Goal: Transaction & Acquisition: Purchase product/service

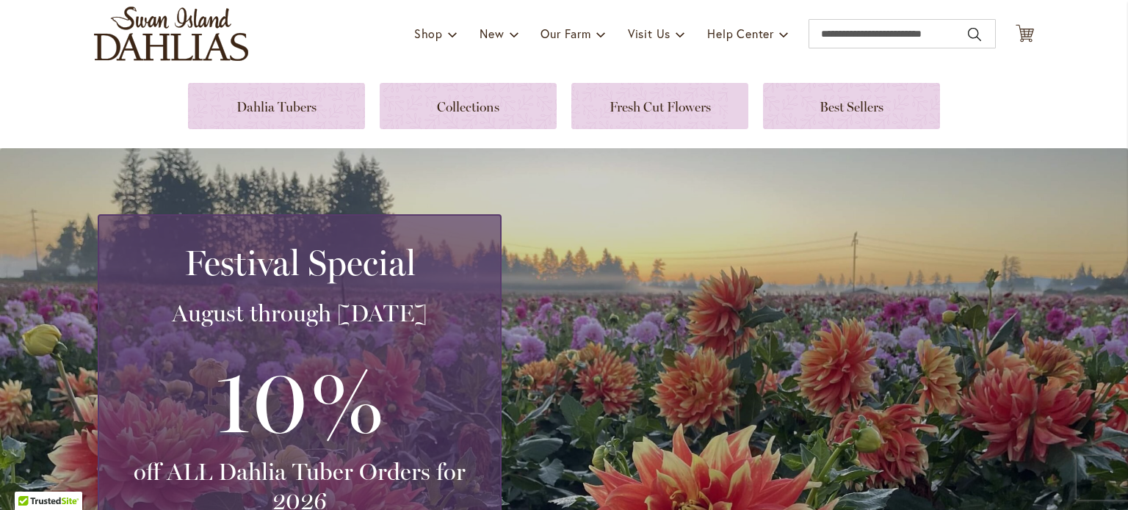
scroll to position [73, 0]
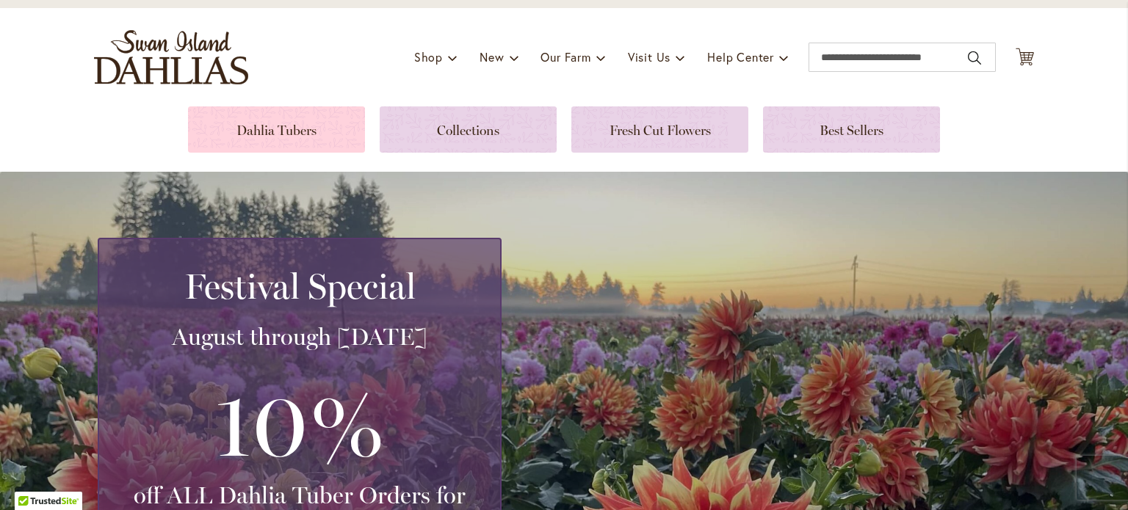
click at [291, 131] on link at bounding box center [276, 130] width 177 height 46
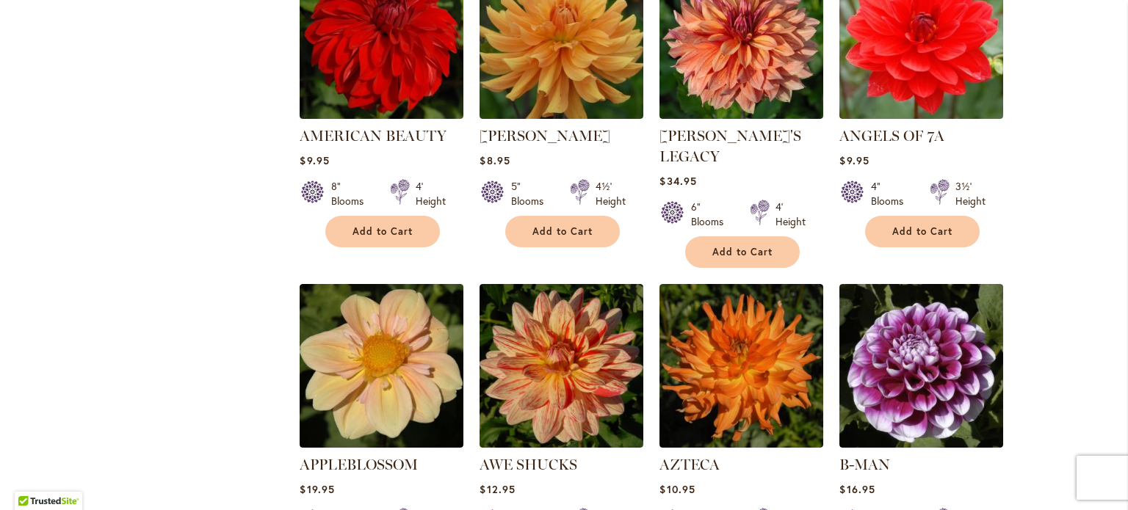
scroll to position [1102, 0]
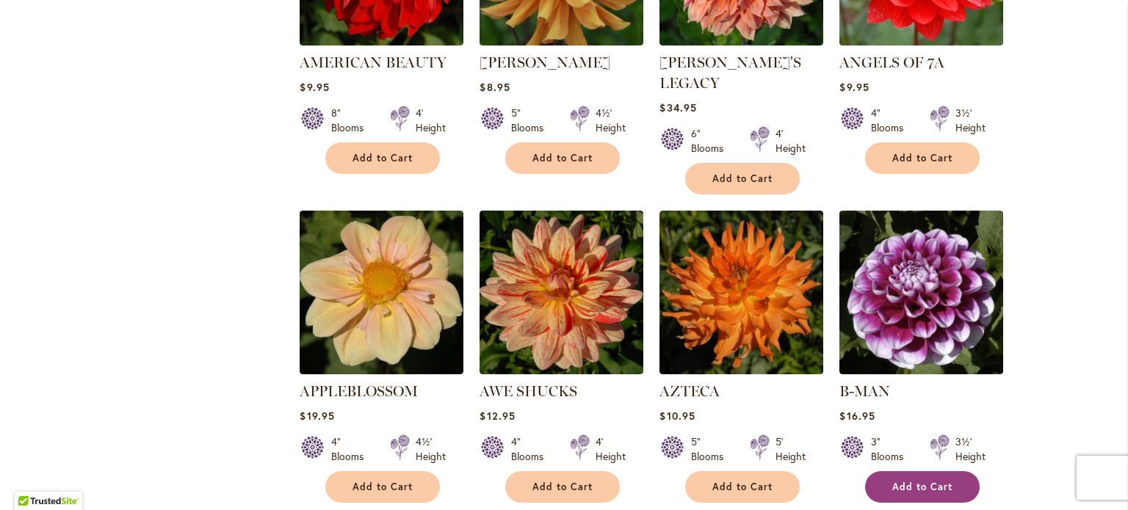
click at [934, 481] on span "Add to Cart" at bounding box center [922, 487] width 60 height 12
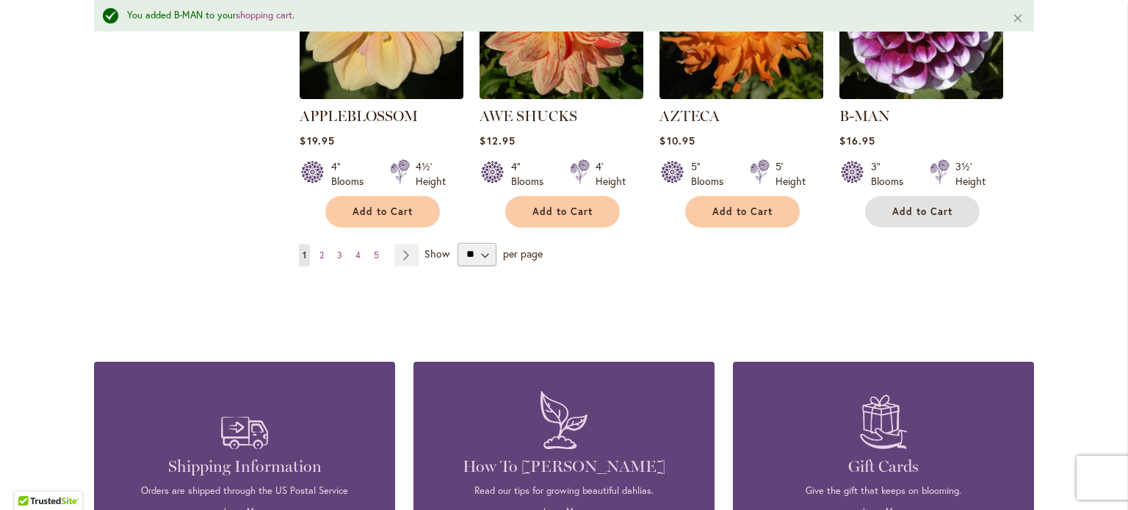
scroll to position [1434, 0]
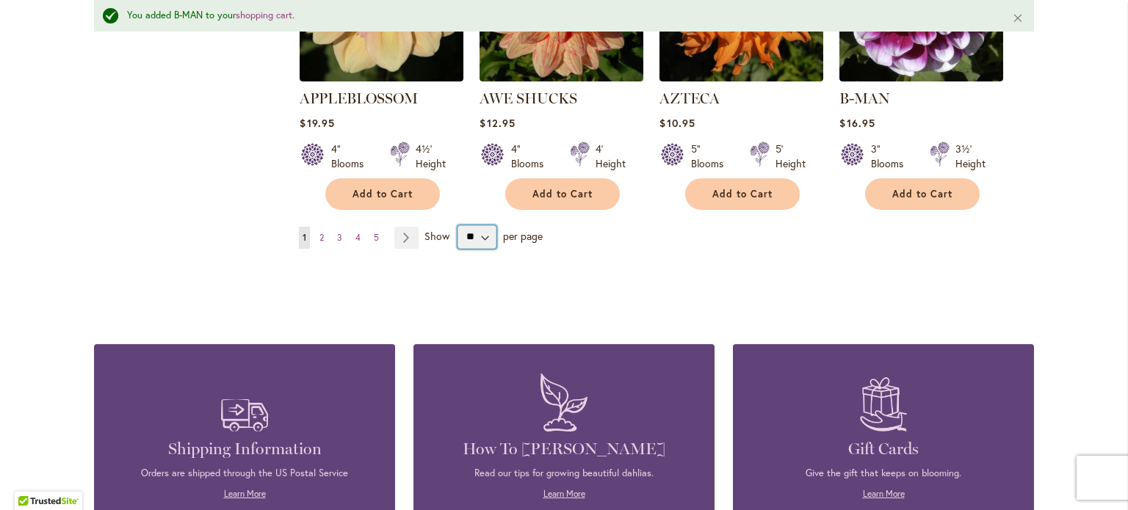
click at [481, 225] on select "** ** ** **" at bounding box center [477, 237] width 39 height 24
select select "**"
click at [458, 225] on select "** ** ** **" at bounding box center [477, 237] width 39 height 24
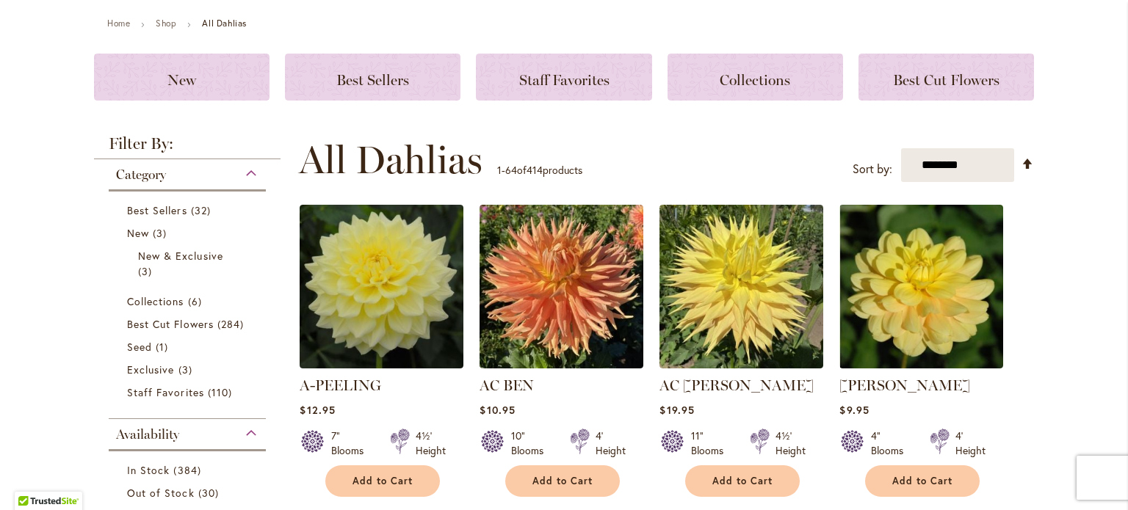
scroll to position [220, 0]
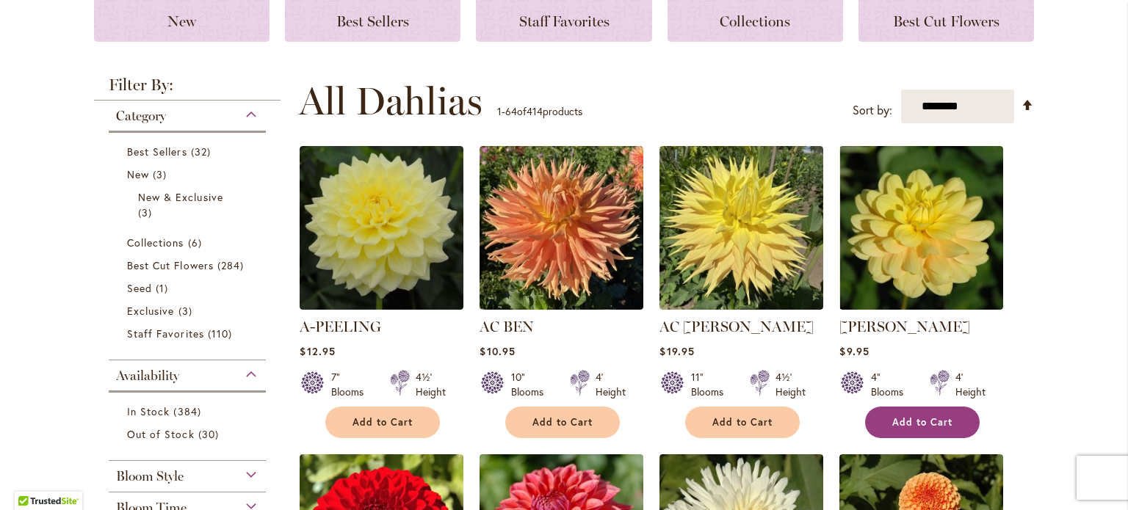
click at [925, 412] on button "Add to Cart" at bounding box center [922, 423] width 115 height 32
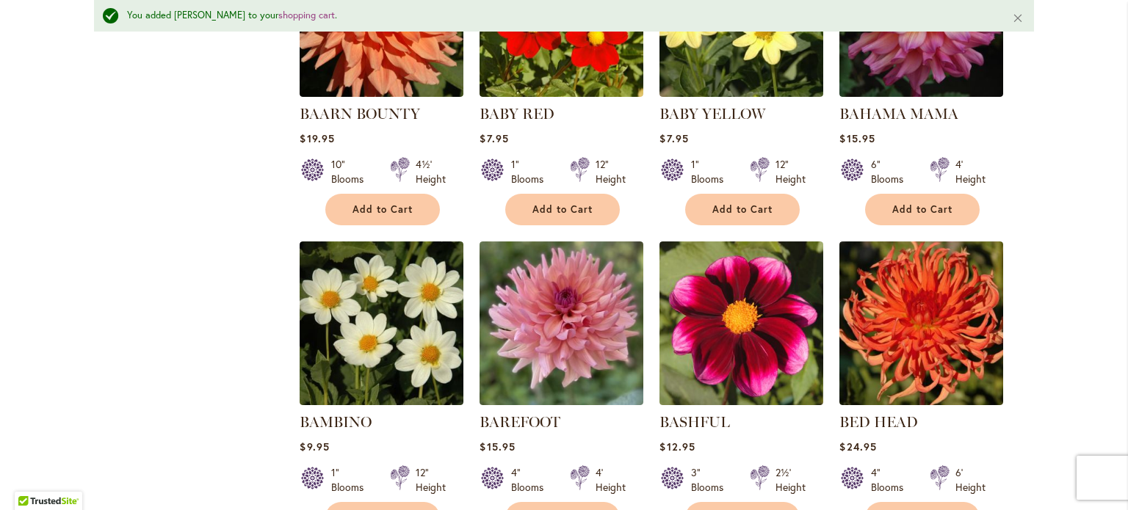
scroll to position [1728, 0]
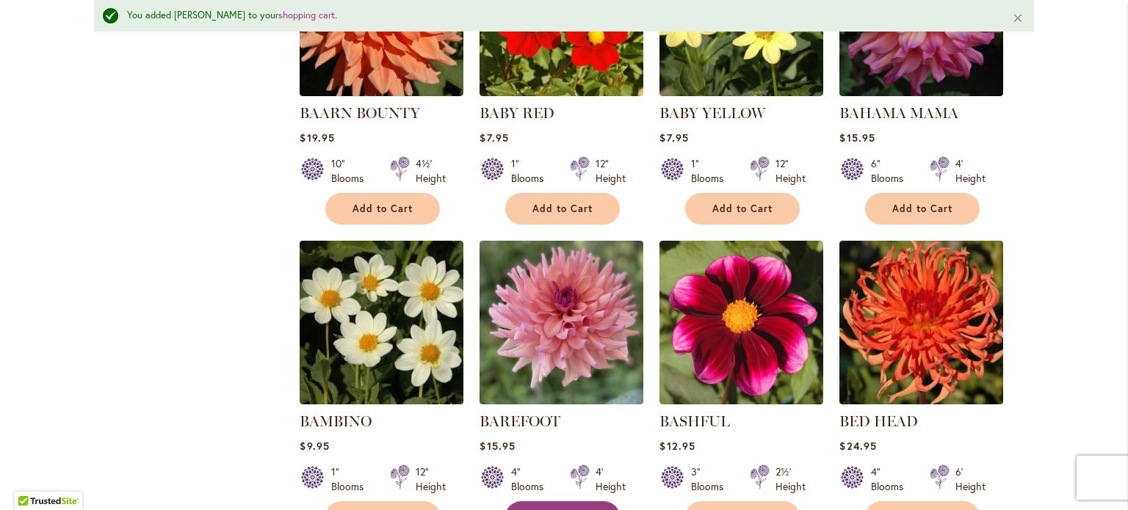
click at [562, 510] on span "Add to Cart" at bounding box center [563, 517] width 60 height 12
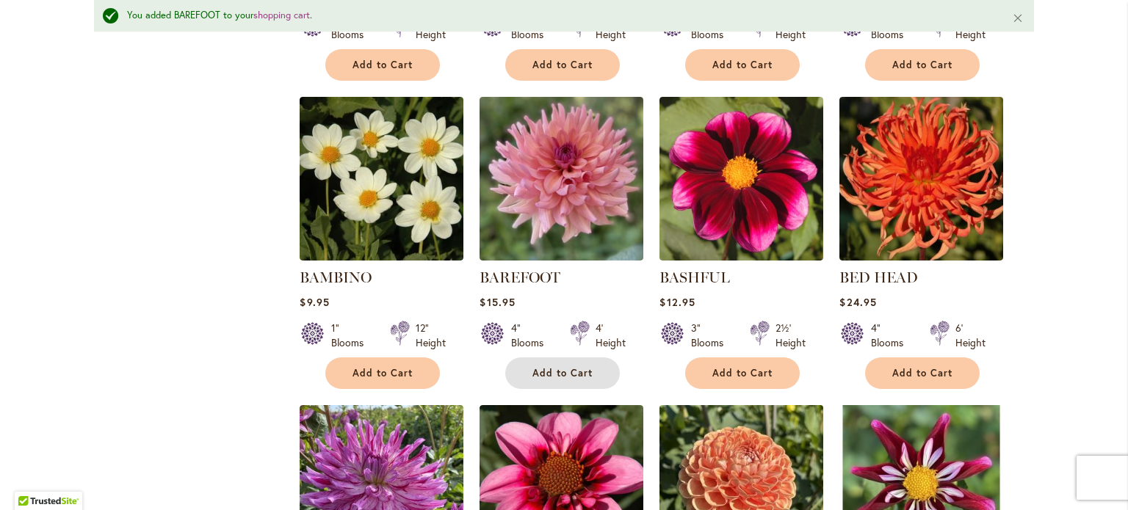
scroll to position [1874, 0]
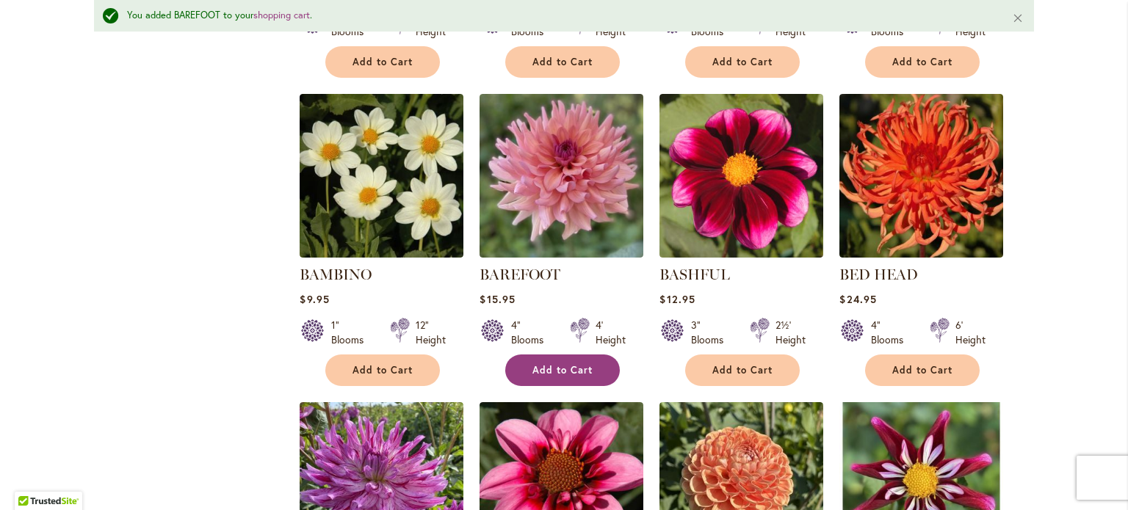
click at [557, 364] on span "Add to Cart" at bounding box center [563, 370] width 60 height 12
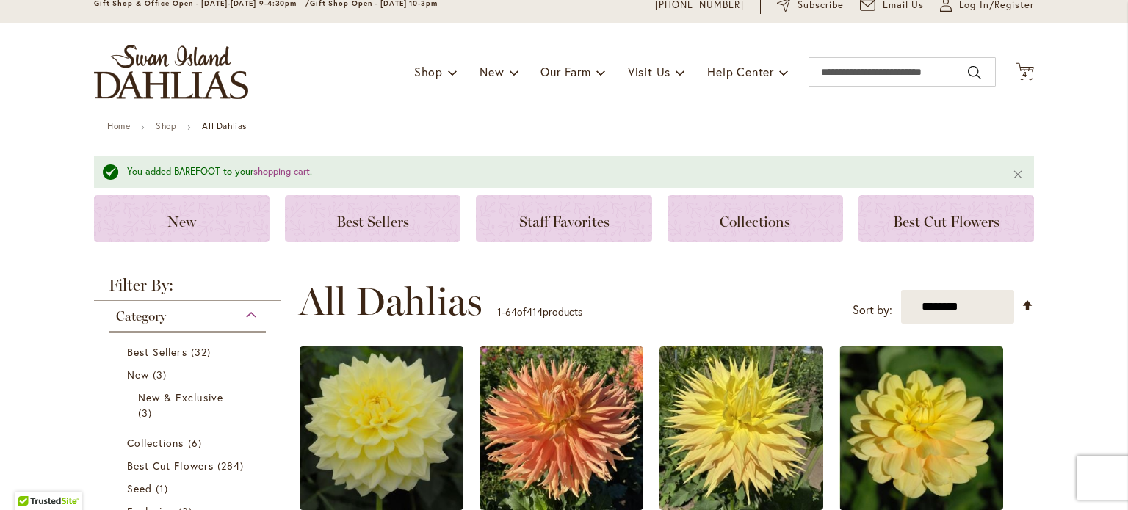
scroll to position [0, 0]
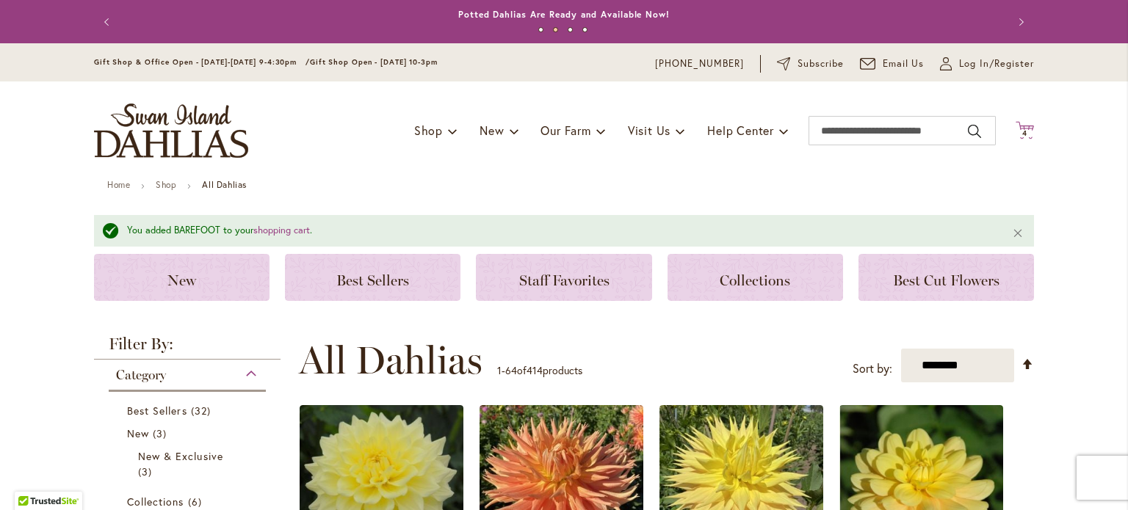
click at [1022, 130] on span "4 4 items" at bounding box center [1025, 133] width 15 height 7
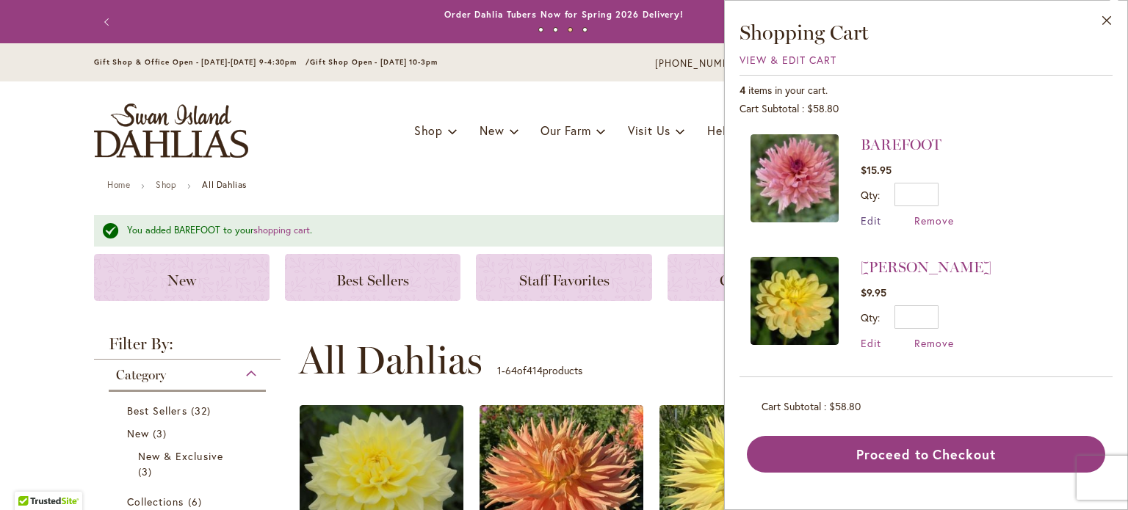
click at [867, 219] on span "Edit" at bounding box center [871, 221] width 21 height 14
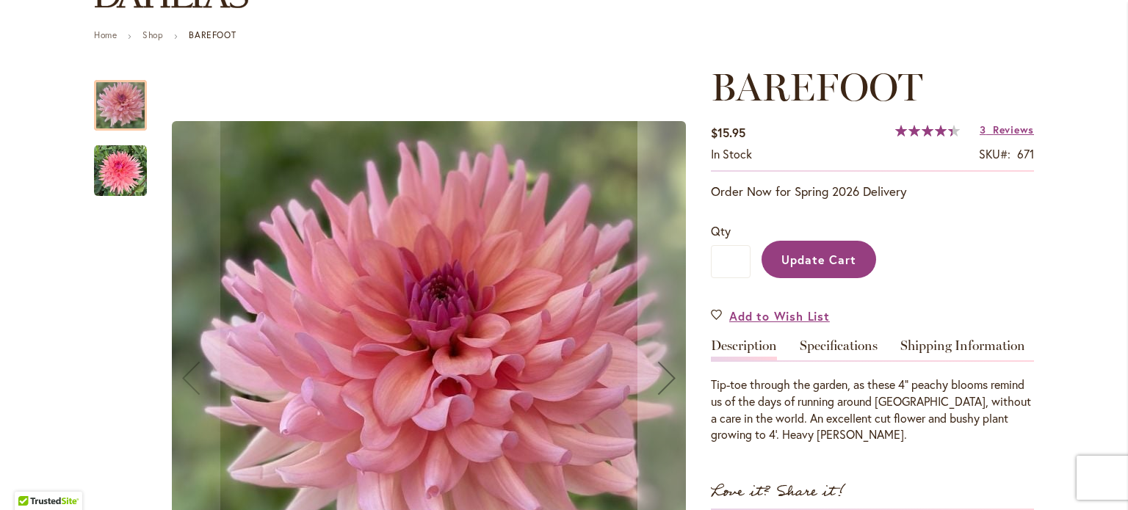
scroll to position [220, 0]
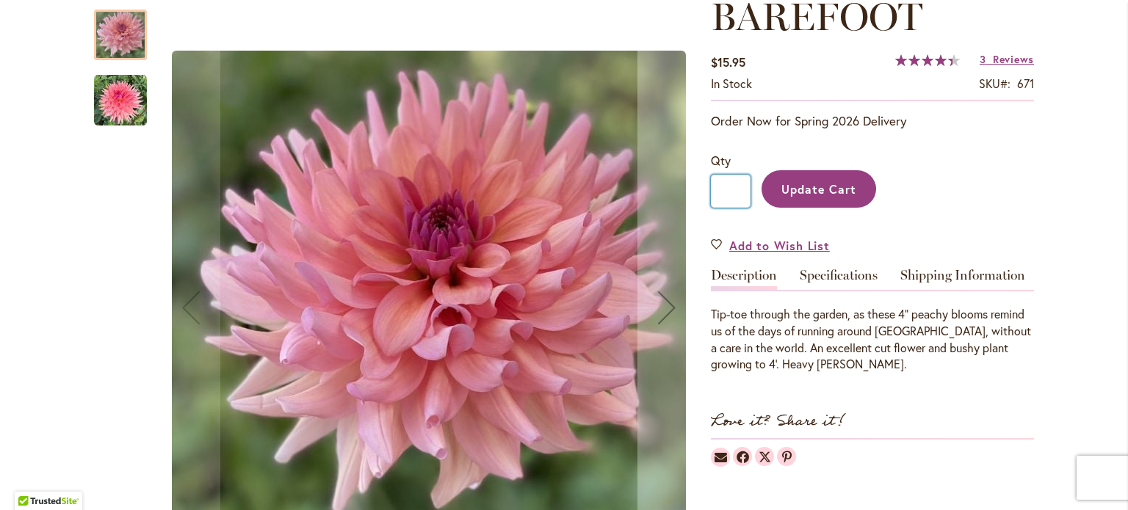
click at [726, 192] on input "*" at bounding box center [731, 191] width 40 height 33
click at [770, 187] on button "Update Cart" at bounding box center [819, 188] width 115 height 37
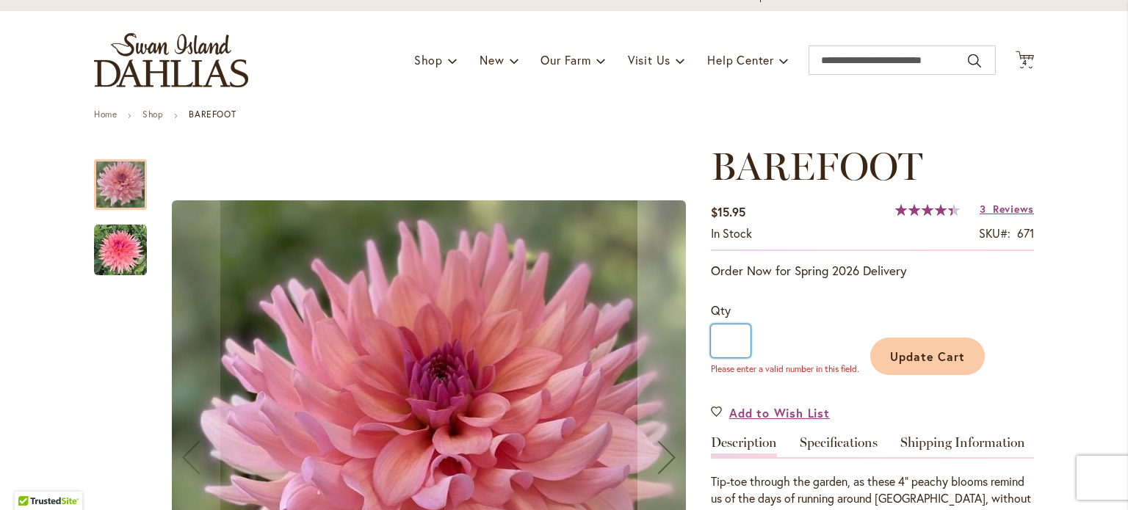
scroll to position [0, 0]
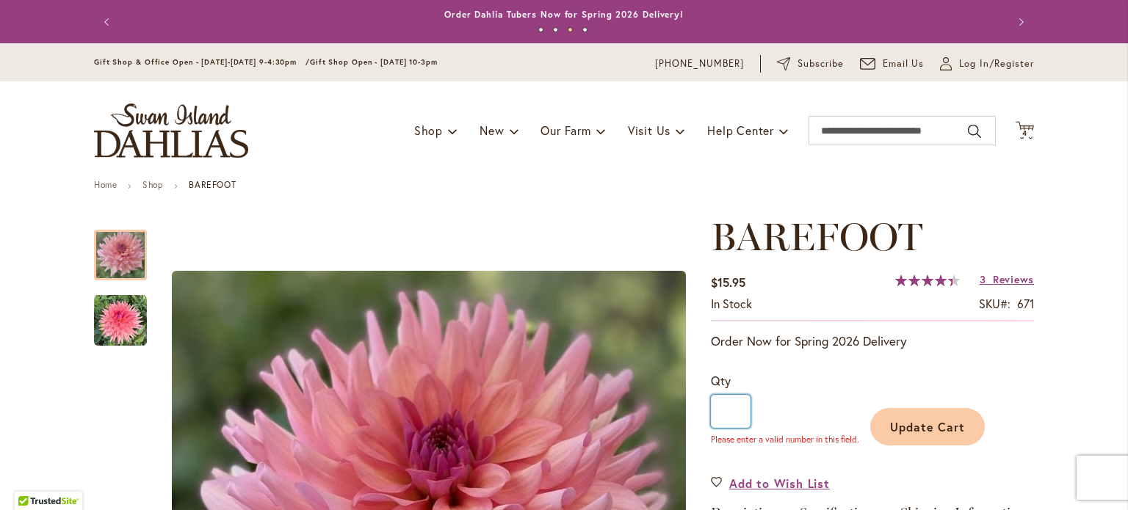
type input "*"
click at [887, 424] on button "Update Cart" at bounding box center [927, 426] width 115 height 37
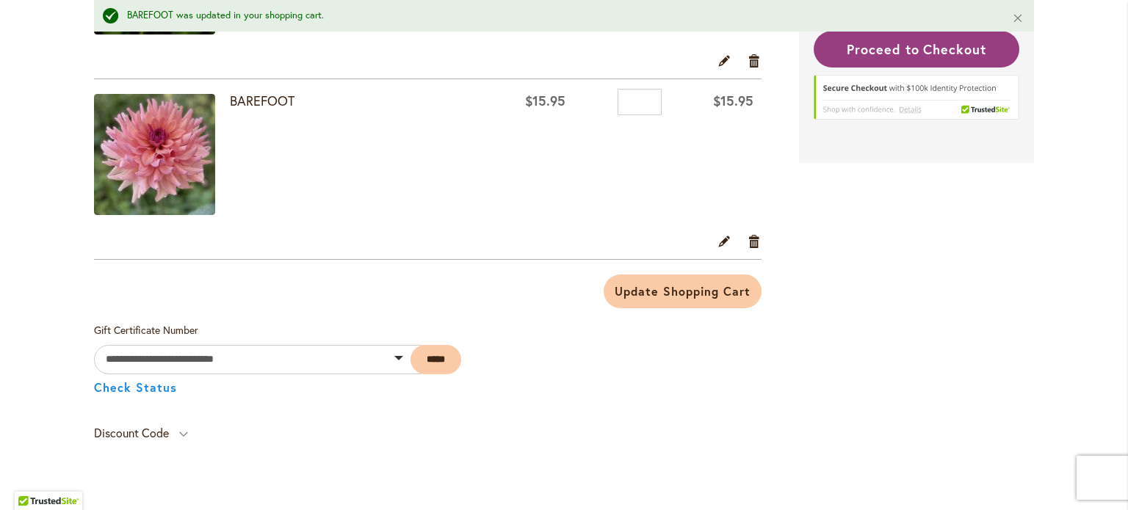
scroll to position [661, 0]
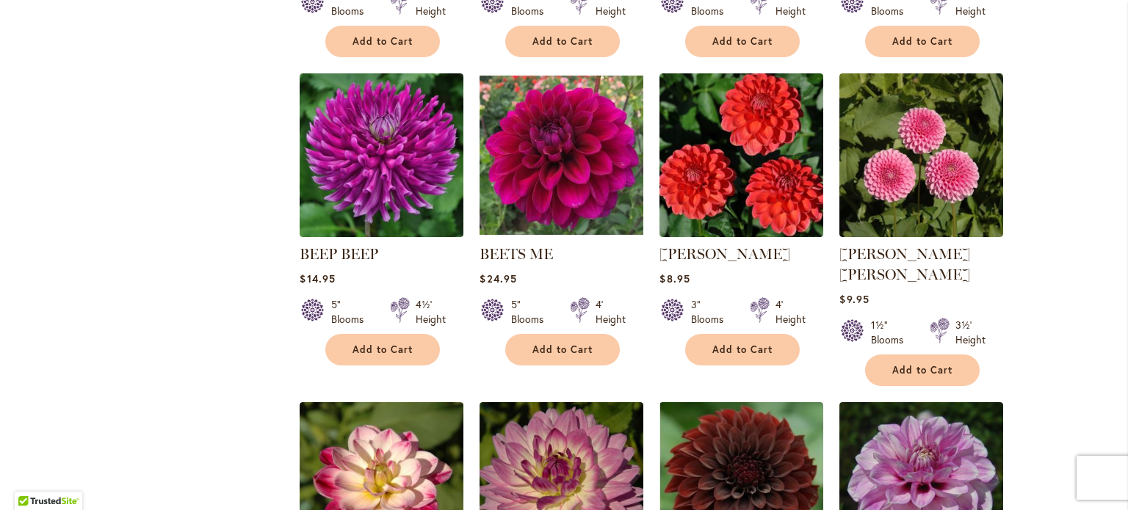
scroll to position [2497, 0]
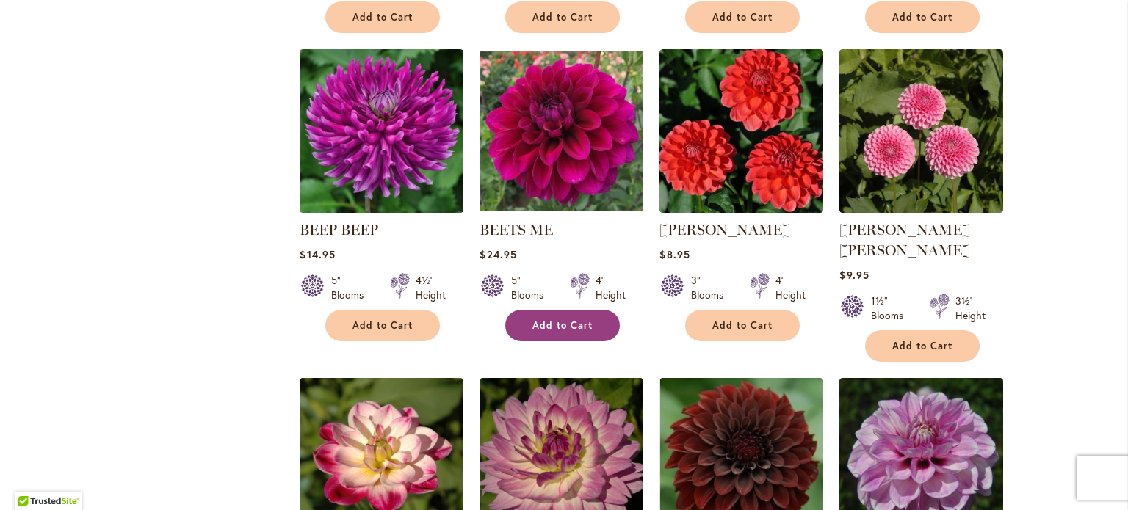
click at [578, 310] on button "Add to Cart" at bounding box center [562, 326] width 115 height 32
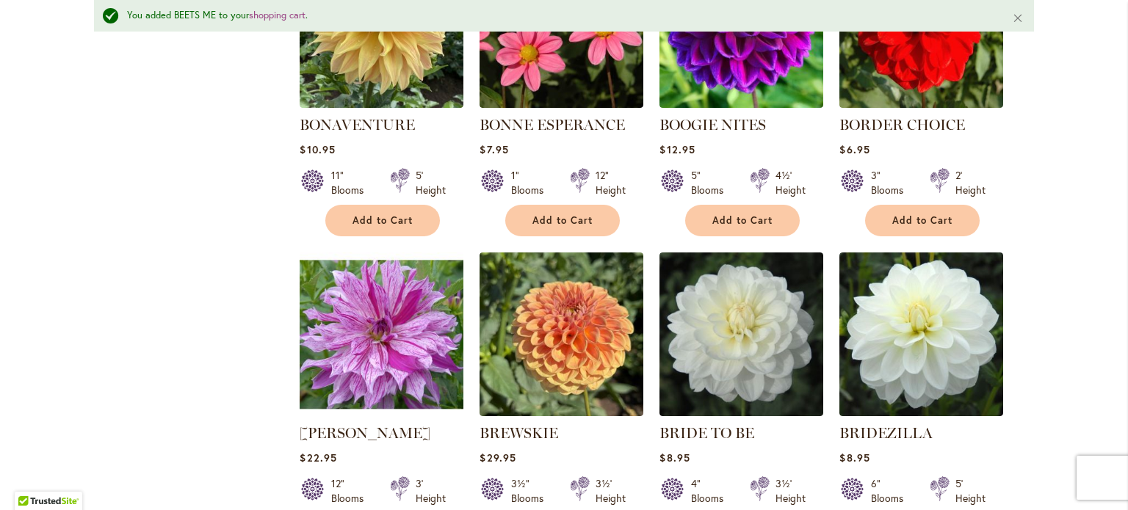
scroll to position [3931, 0]
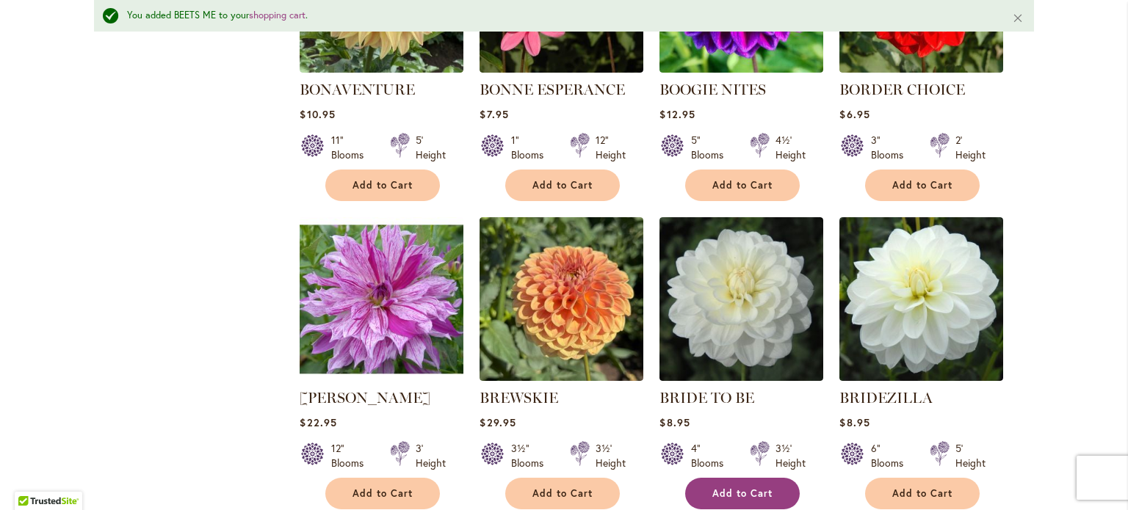
click at [746, 488] on span "Add to Cart" at bounding box center [742, 494] width 60 height 12
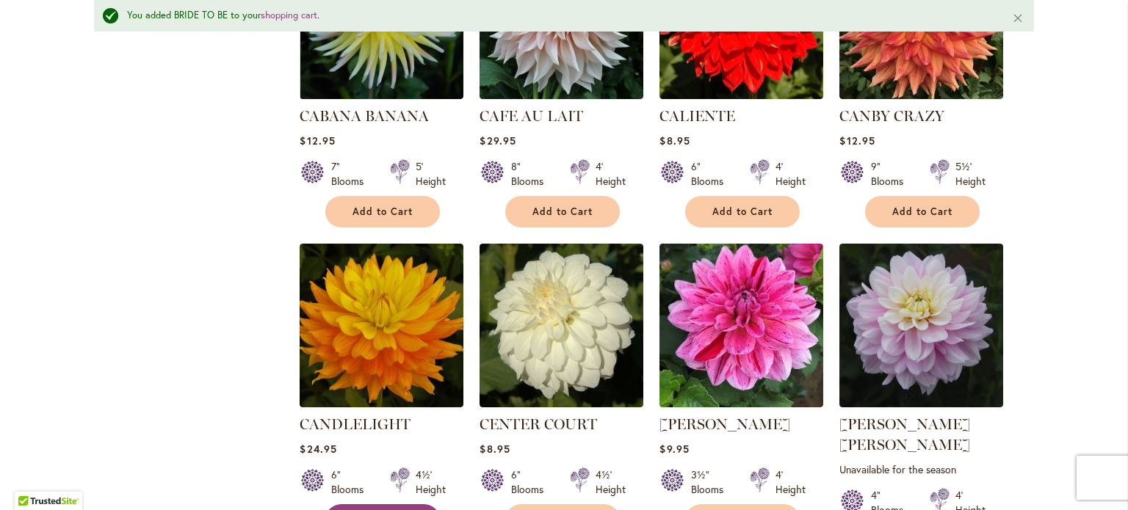
scroll to position [4886, 0]
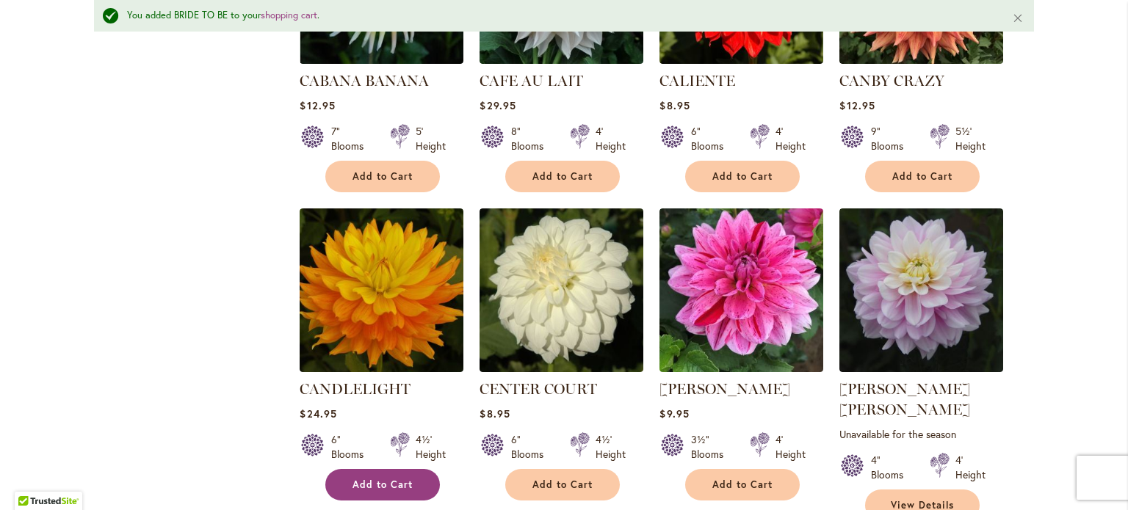
click at [378, 479] on span "Add to Cart" at bounding box center [383, 485] width 60 height 12
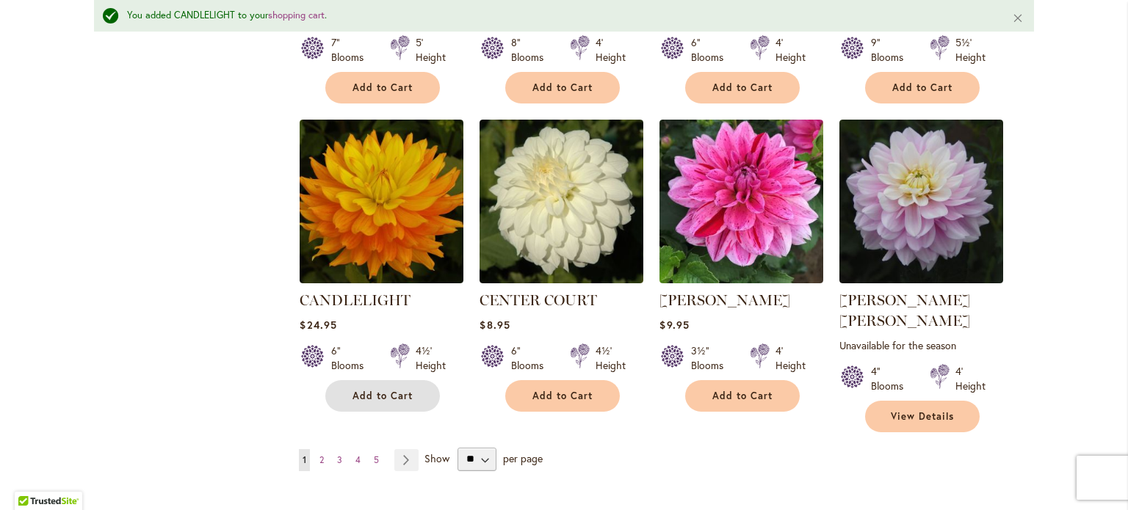
scroll to position [5033, 0]
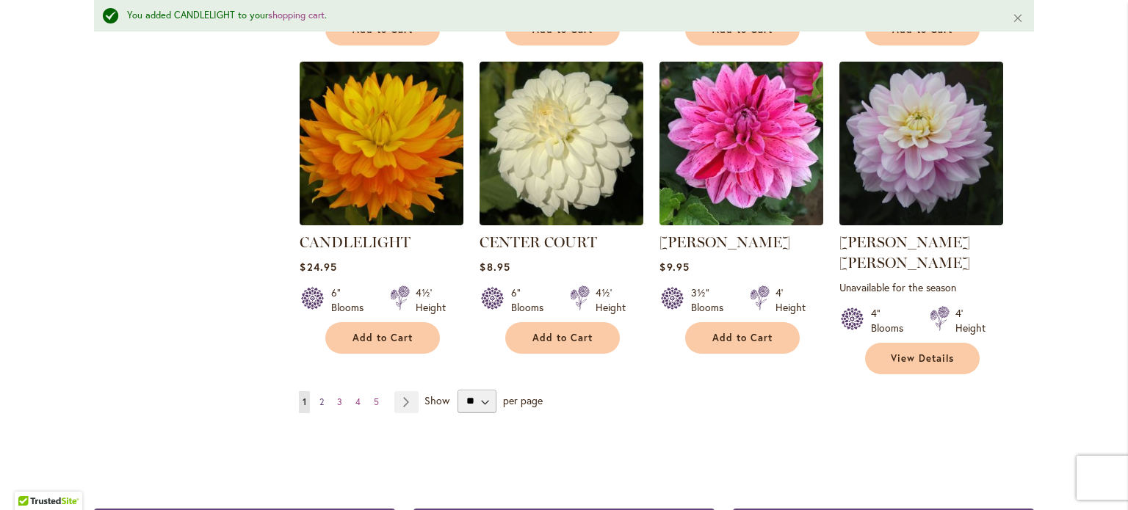
click at [320, 397] on span "2" at bounding box center [322, 402] width 4 height 11
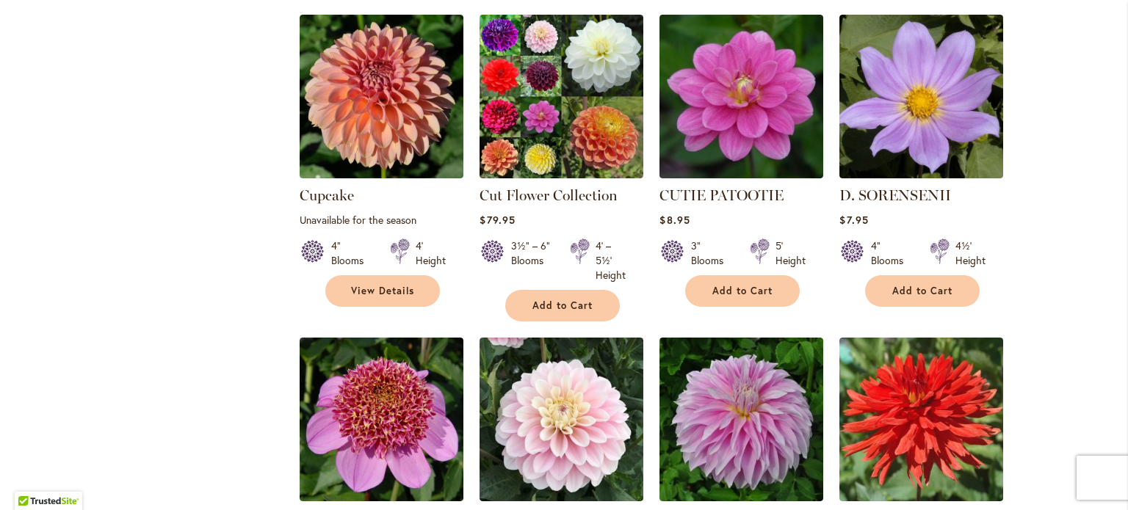
scroll to position [2350, 0]
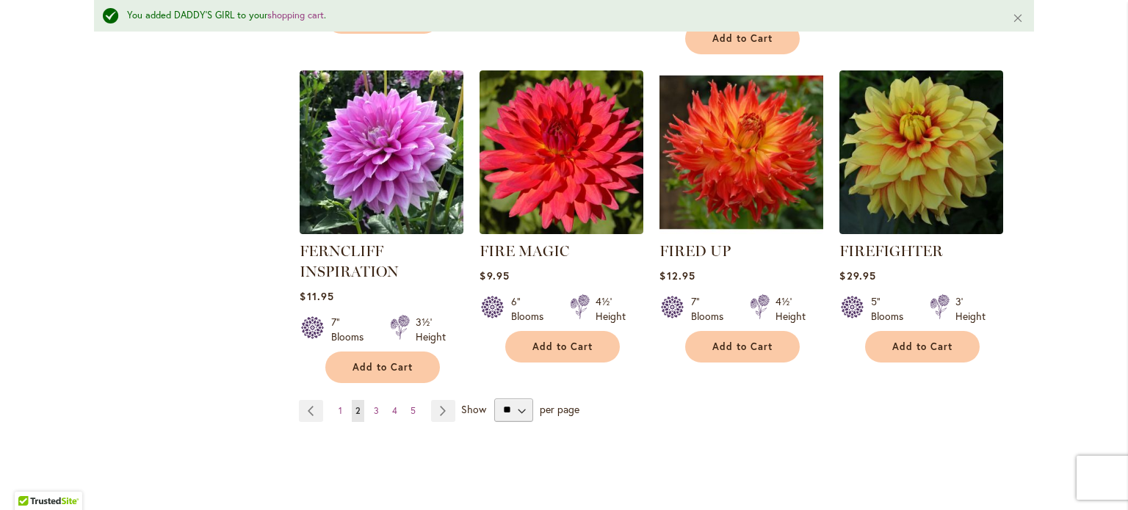
scroll to position [5180, 0]
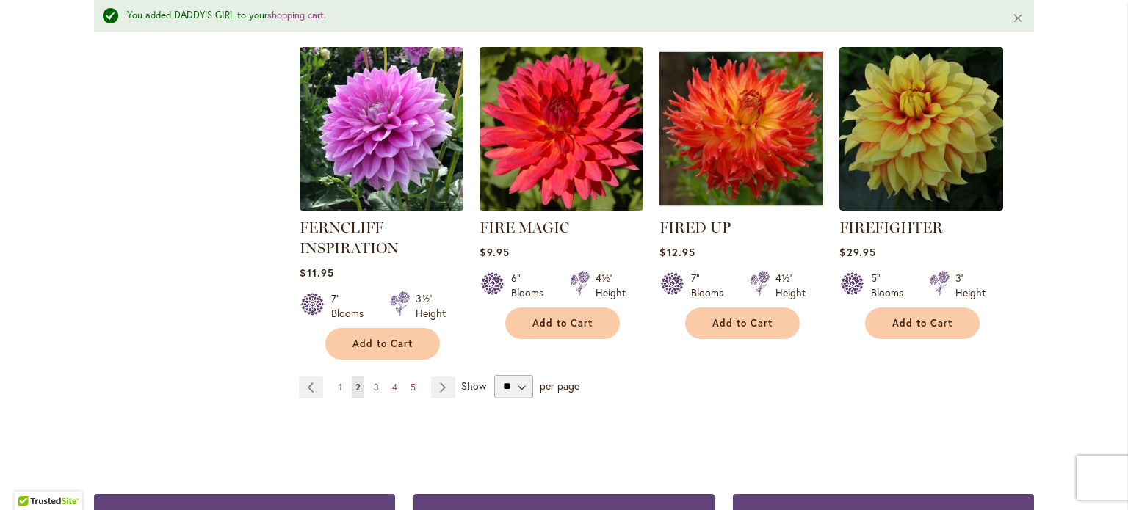
click at [374, 382] on span "3" at bounding box center [376, 387] width 5 height 11
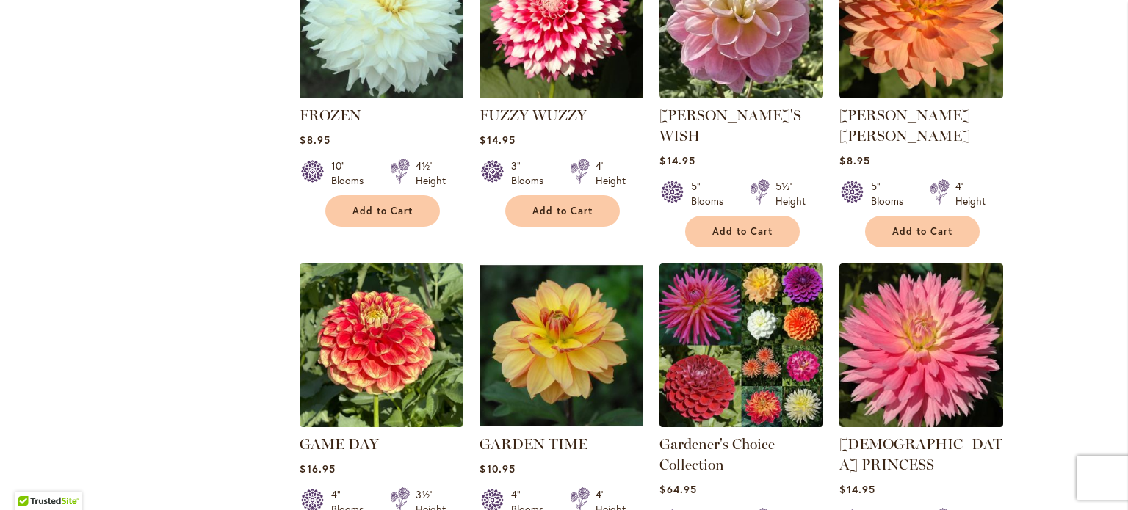
scroll to position [1102, 0]
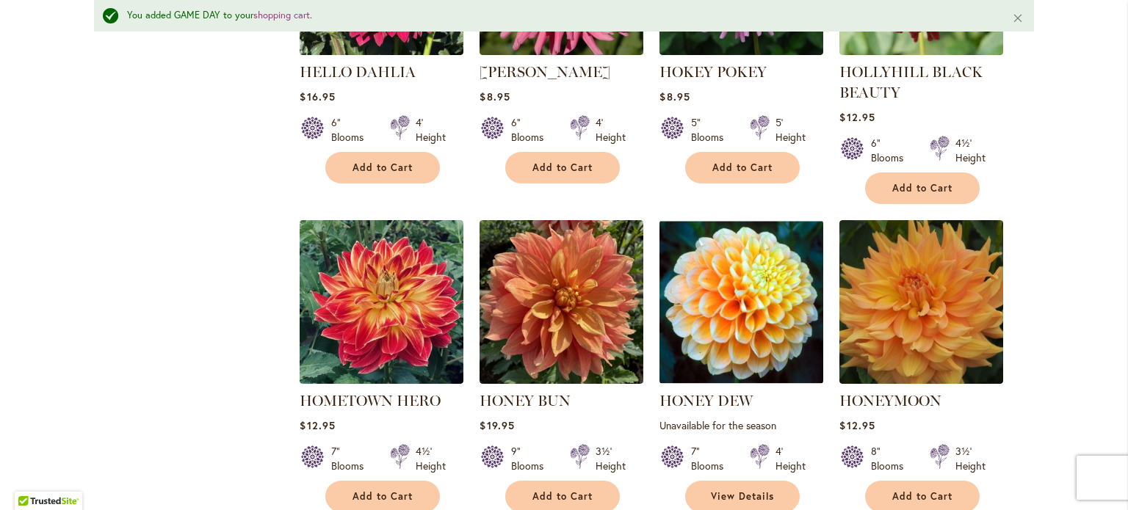
scroll to position [4078, 0]
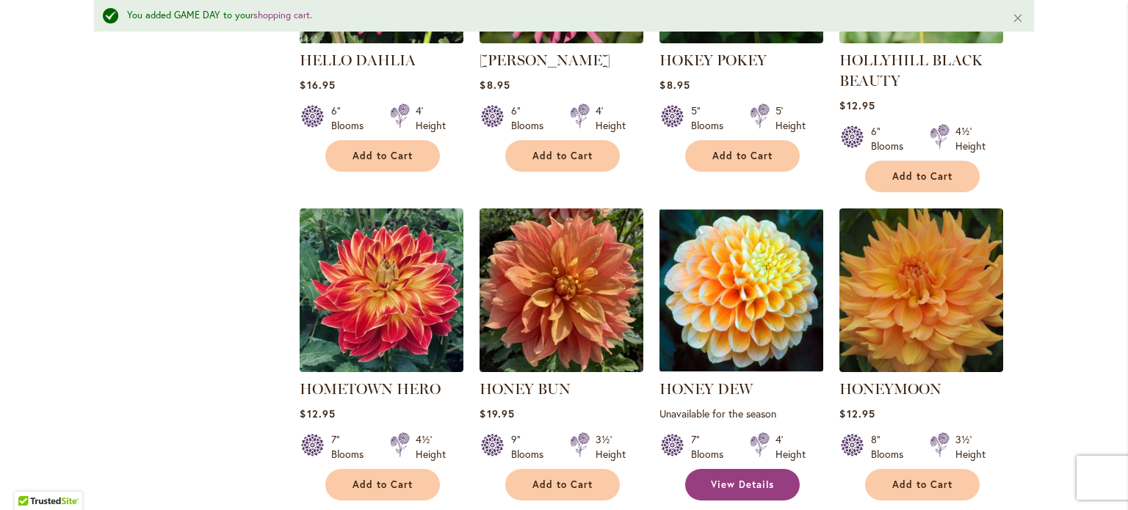
click at [734, 479] on span "View Details" at bounding box center [742, 485] width 63 height 12
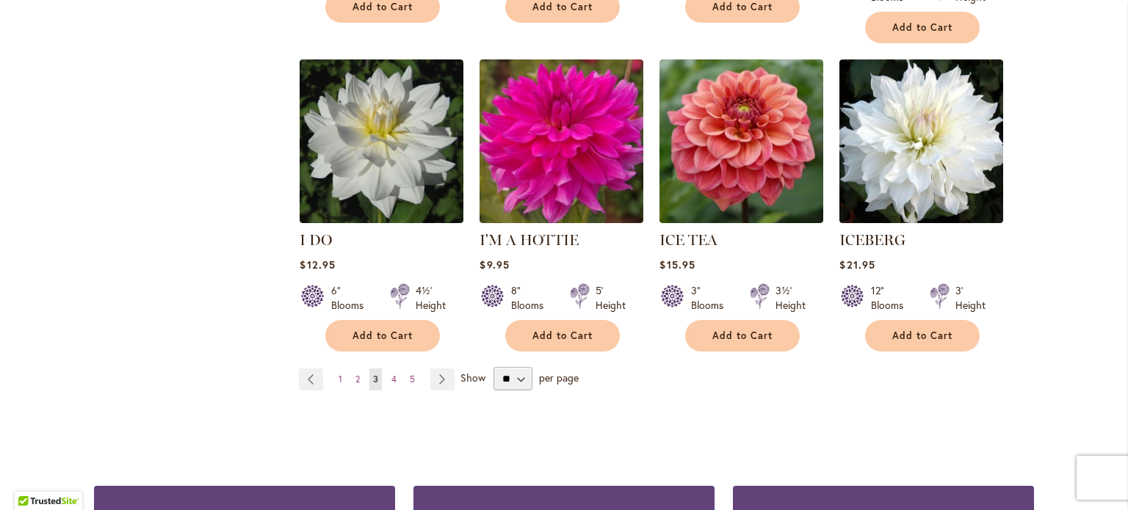
scroll to position [5141, 0]
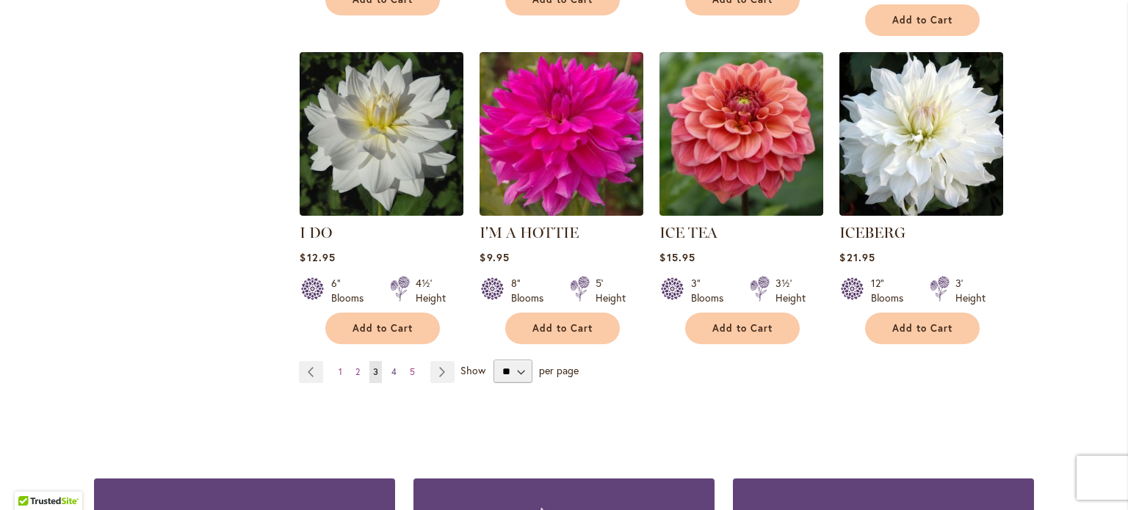
click at [391, 367] on span "4" at bounding box center [393, 372] width 5 height 11
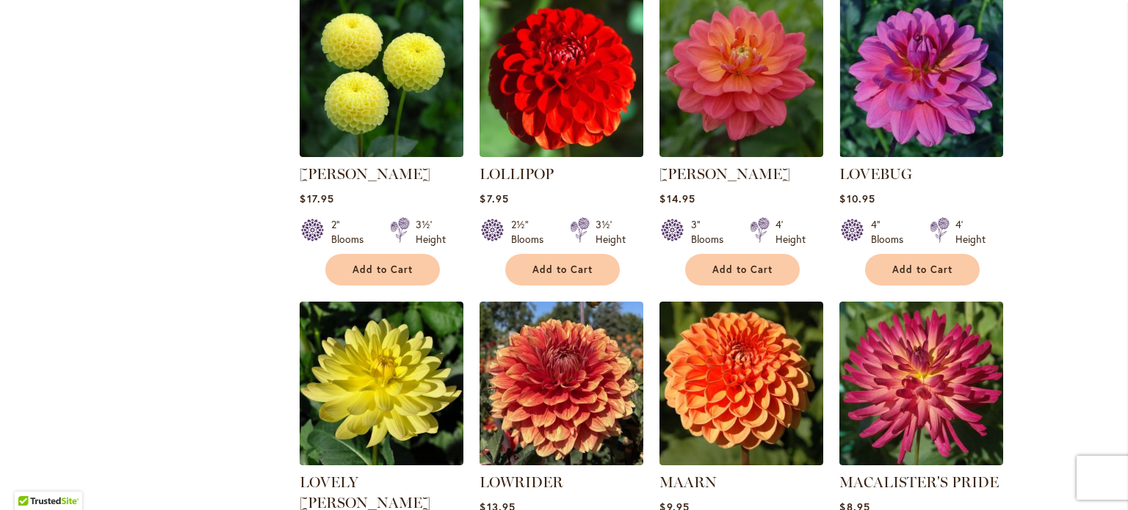
scroll to position [3909, 0]
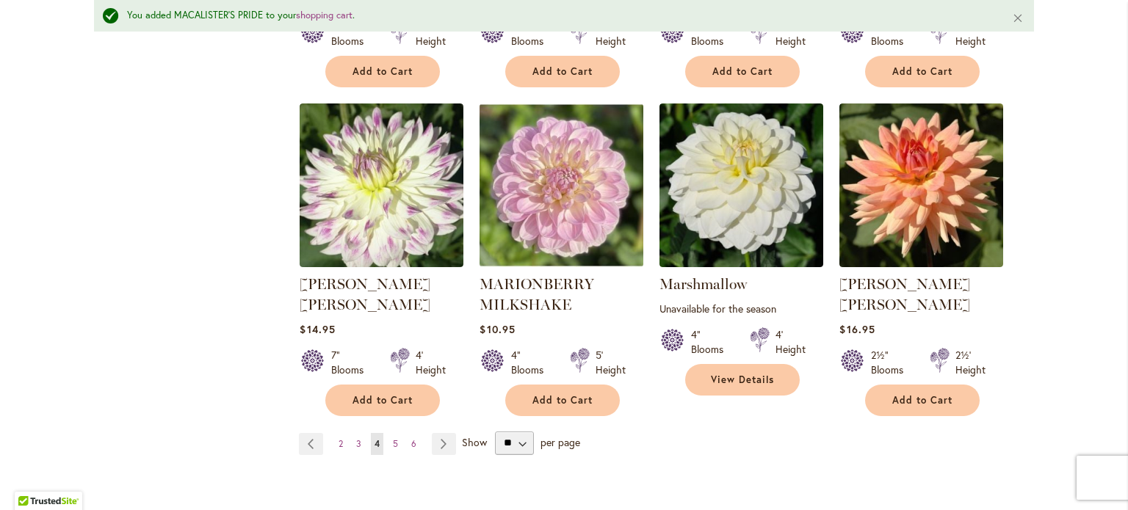
scroll to position [5122, 0]
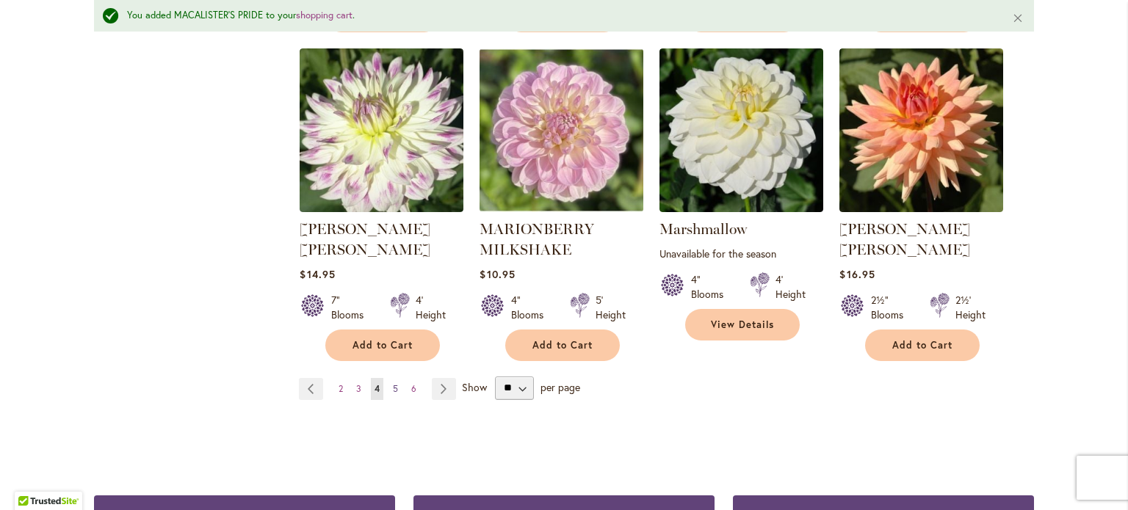
click at [393, 383] on span "5" at bounding box center [395, 388] width 5 height 11
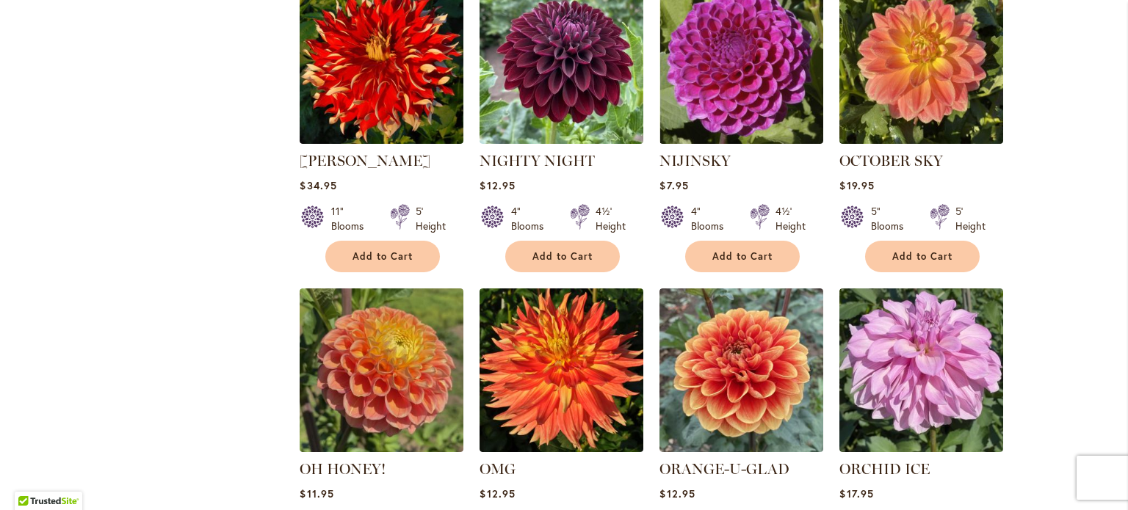
scroll to position [2660, 0]
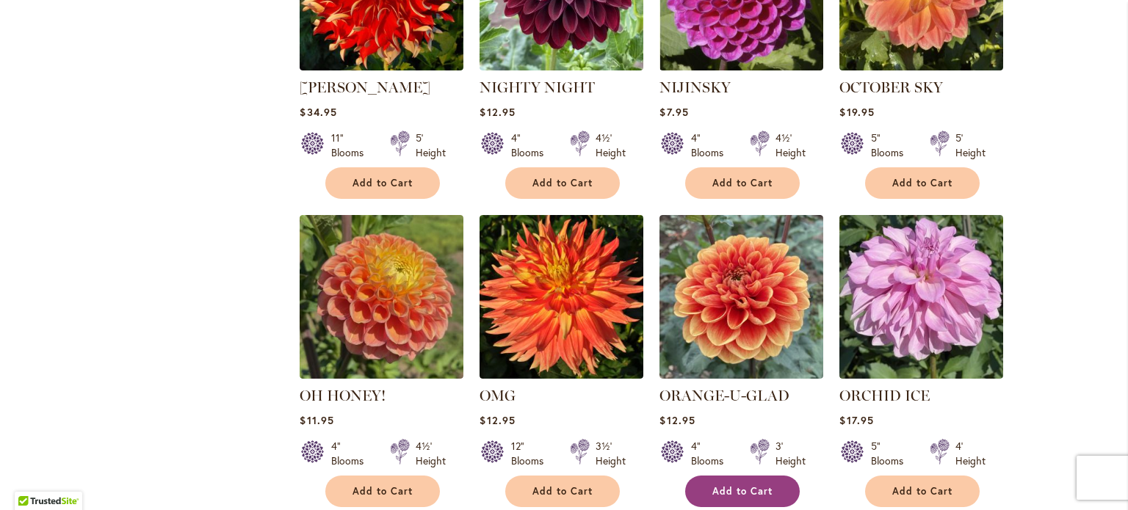
click at [737, 486] on span "Add to Cart" at bounding box center [742, 492] width 60 height 12
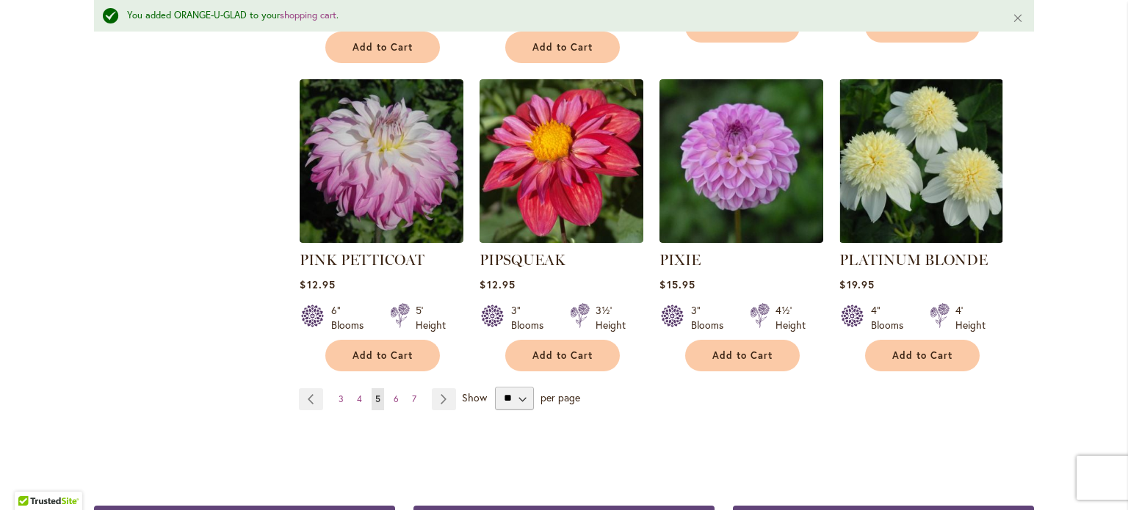
scroll to position [5122, 0]
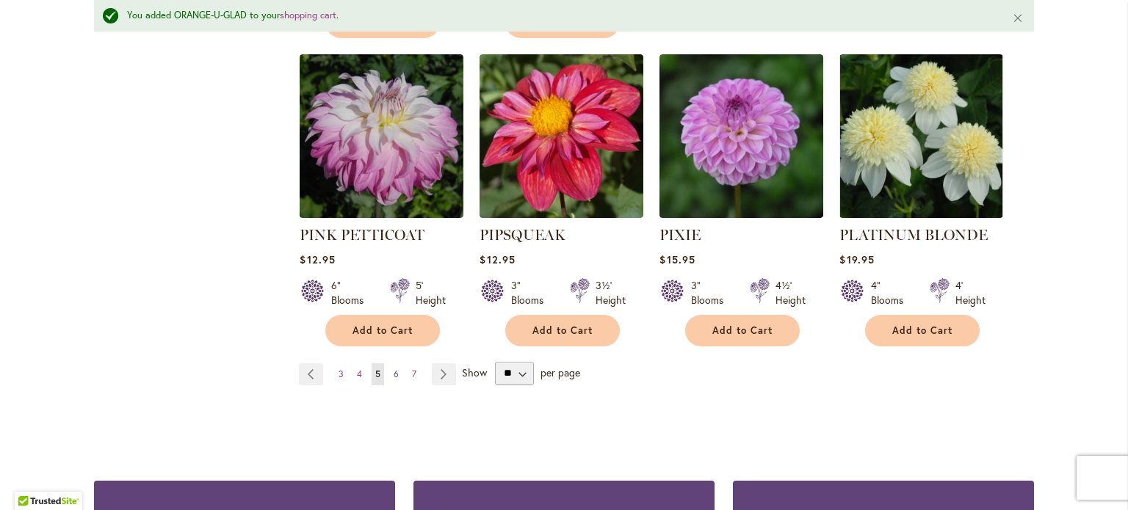
click at [394, 369] on span "6" at bounding box center [396, 374] width 5 height 11
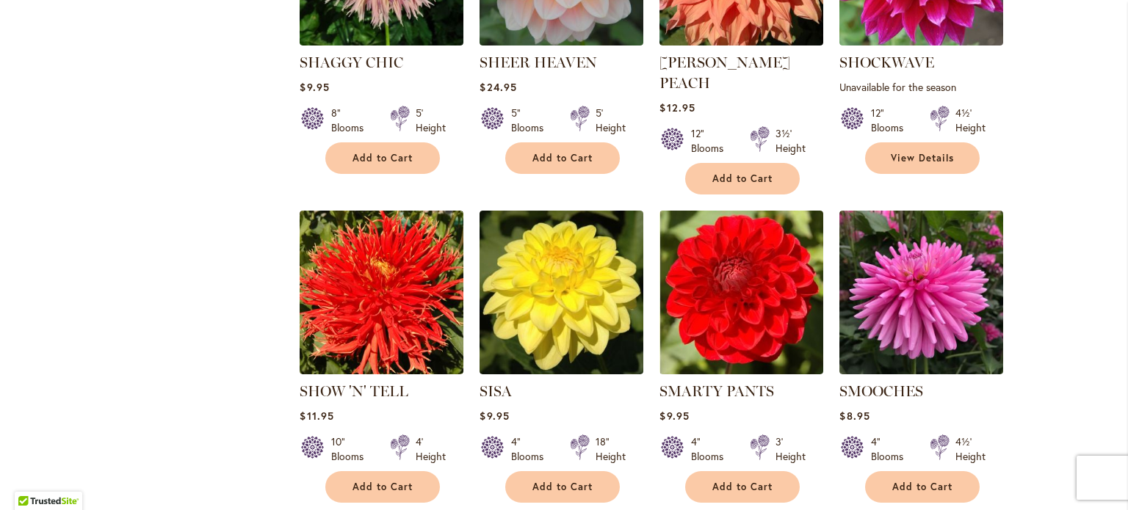
scroll to position [2073, 0]
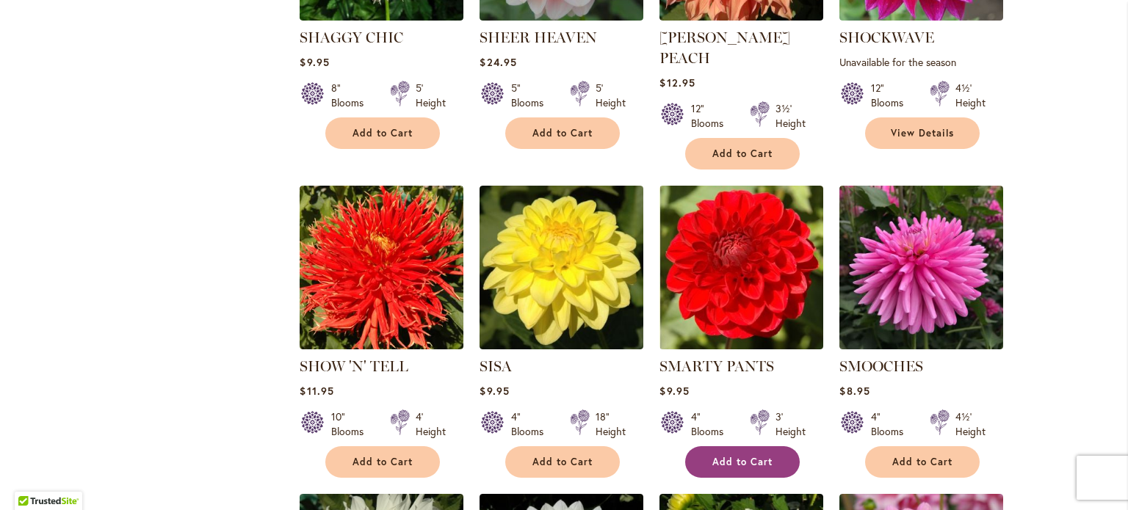
click at [737, 447] on button "Add to Cart" at bounding box center [742, 463] width 115 height 32
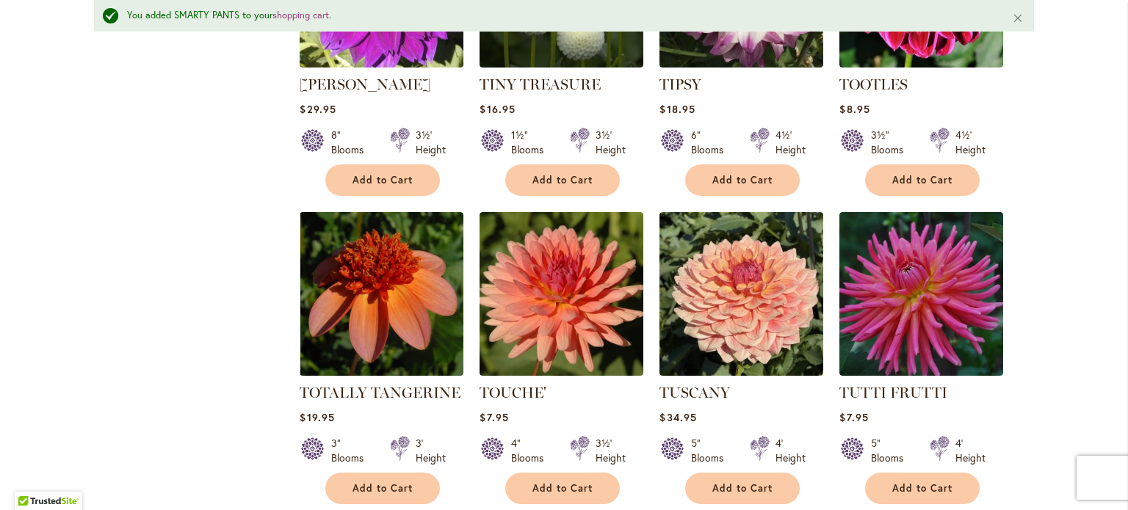
scroll to position [5050, 0]
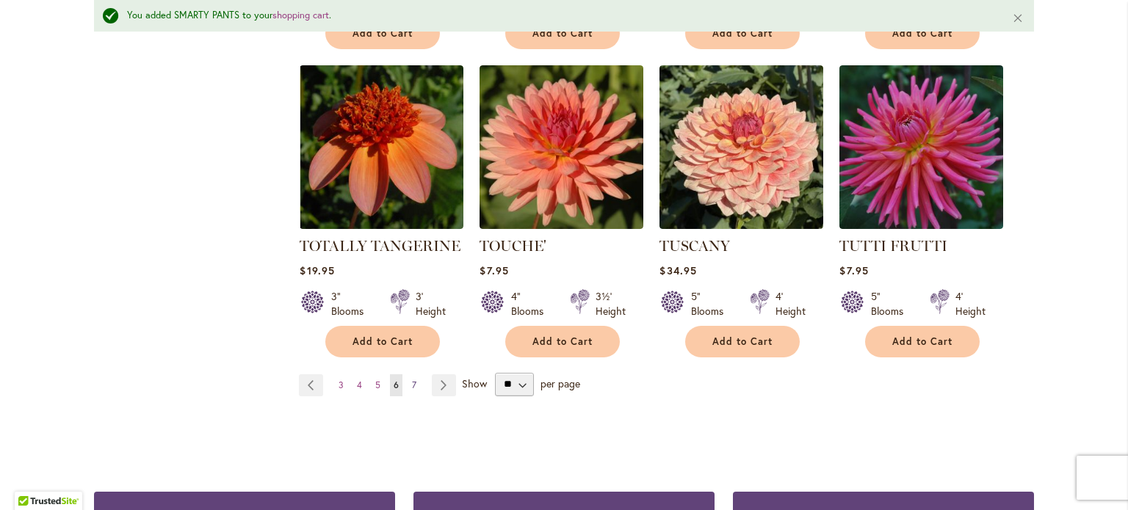
click at [412, 380] on span "7" at bounding box center [414, 385] width 4 height 11
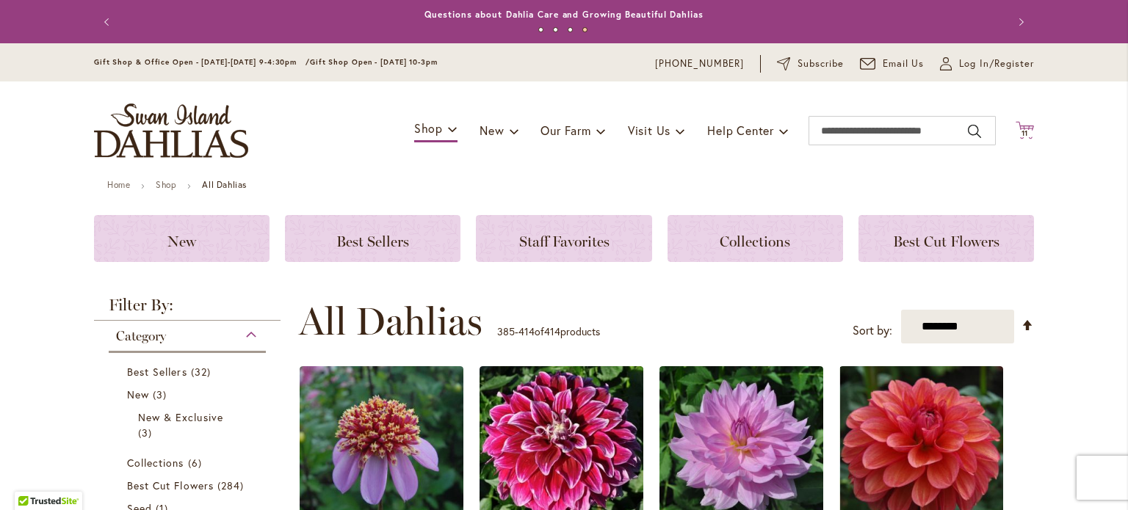
click at [1022, 134] on span "11" at bounding box center [1025, 134] width 7 height 10
